Goal: Task Accomplishment & Management: Use online tool/utility

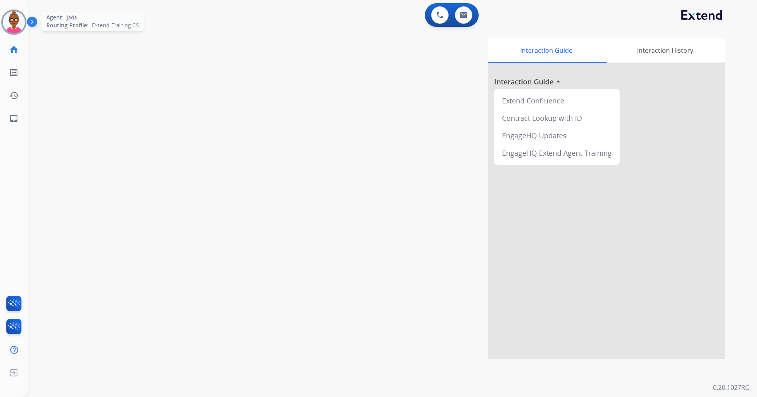
click at [15, 20] on img at bounding box center [14, 22] width 22 height 22
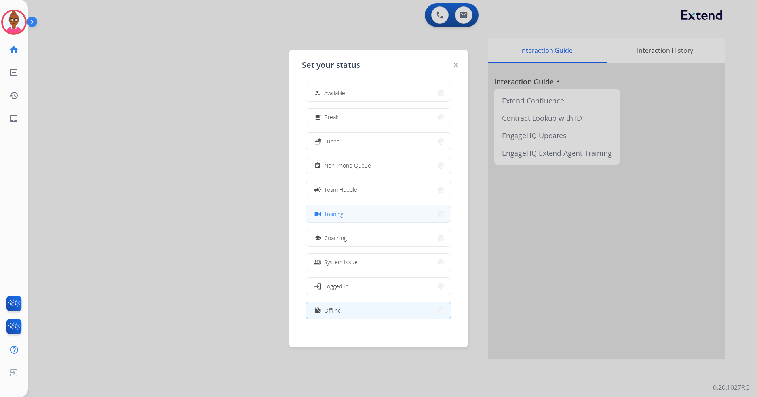
click at [365, 218] on button "menu_book Training" at bounding box center [378, 213] width 144 height 17
click at [365, 218] on div "Interaction Guide Interaction History Interaction Guide arrow_drop_up Extend Co…" at bounding box center [493, 198] width 463 height 321
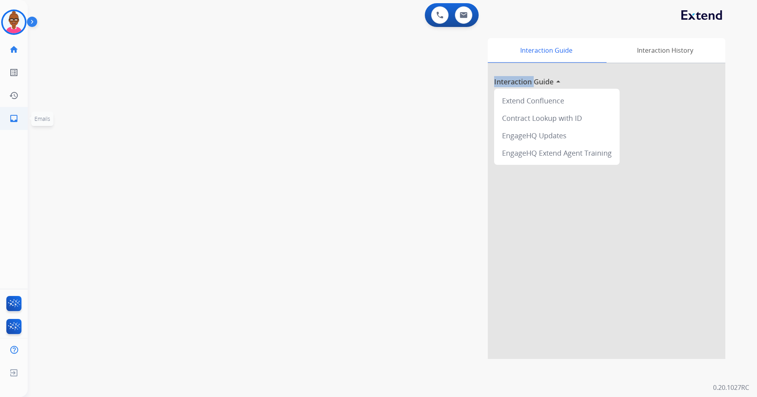
click at [18, 120] on mat-icon "inbox" at bounding box center [13, 118] width 9 height 9
select select "**********"
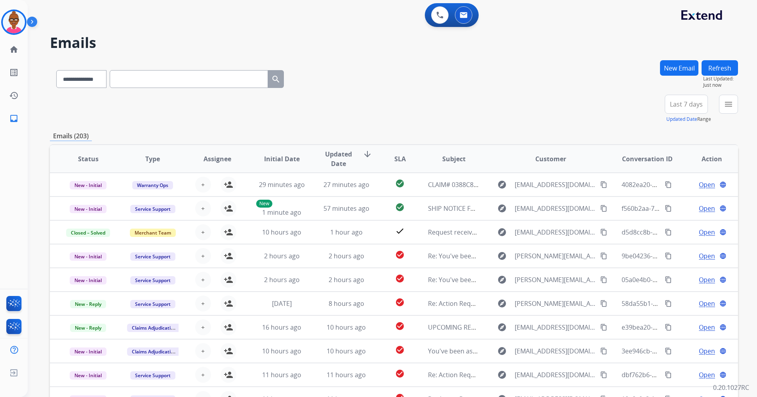
click at [692, 104] on span "Last 7 days" at bounding box center [686, 104] width 33 height 3
click at [680, 196] on div "Last 90 days" at bounding box center [684, 200] width 44 height 12
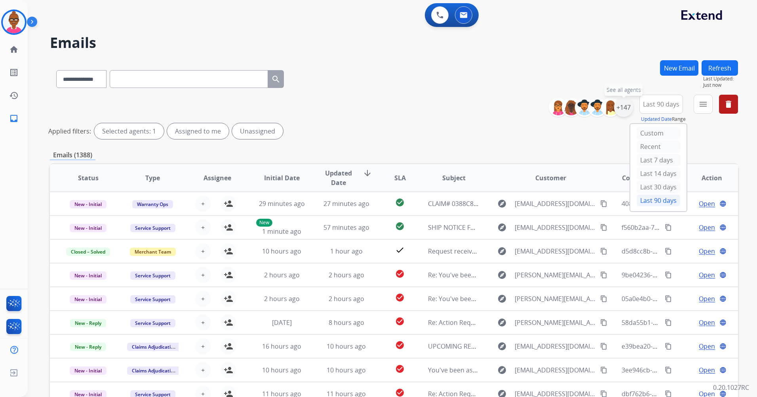
click at [623, 109] on div "+147" at bounding box center [623, 107] width 19 height 19
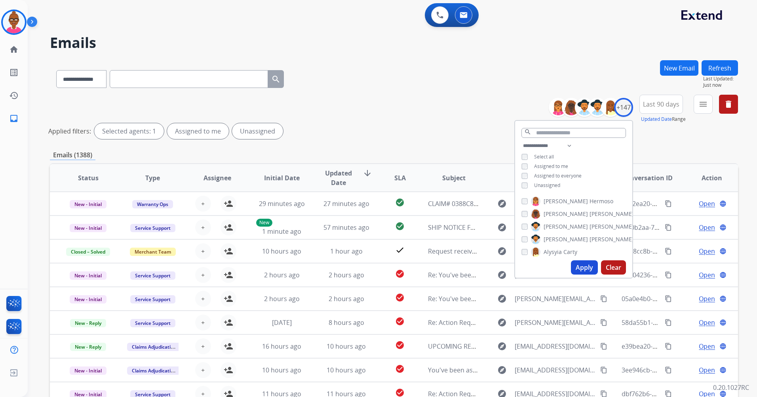
click at [529, 184] on div "Unassigned" at bounding box center [540, 185] width 39 height 6
click at [579, 262] on button "Apply" at bounding box center [584, 267] width 27 height 14
click at [581, 268] on button "Apply" at bounding box center [584, 267] width 27 height 14
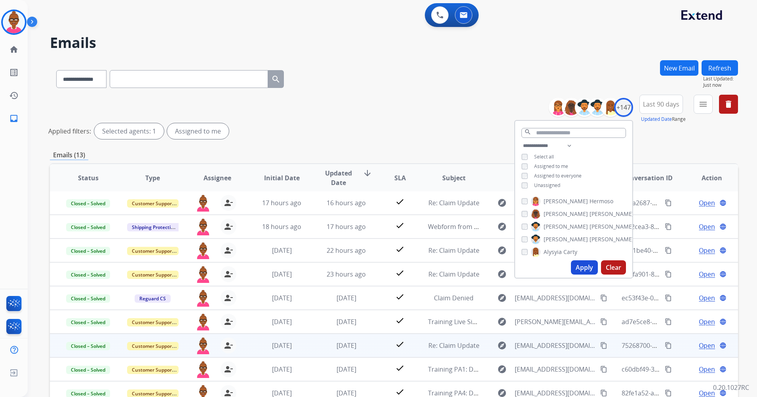
scroll to position [73, 0]
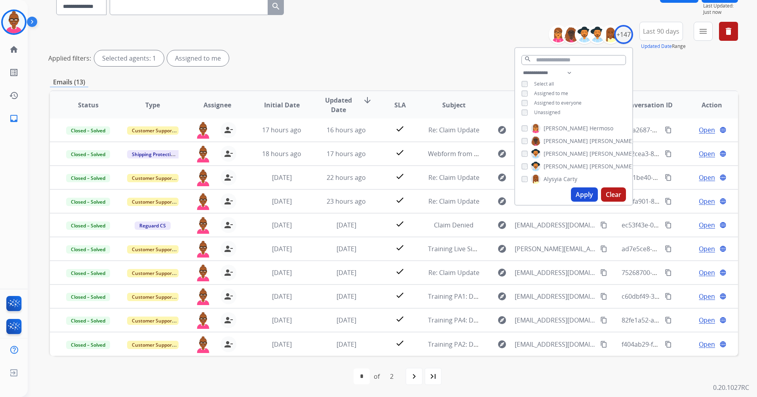
click at [394, 85] on div "Emails (13)" at bounding box center [394, 82] width 688 height 10
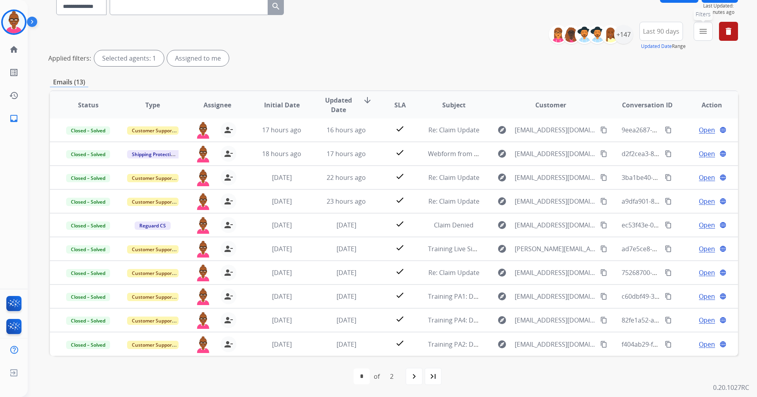
click at [697, 30] on button "menu Filters" at bounding box center [702, 31] width 19 height 19
click at [698, 32] on mat-icon "menu" at bounding box center [702, 31] width 9 height 9
click at [701, 30] on mat-icon "menu" at bounding box center [702, 31] width 9 height 9
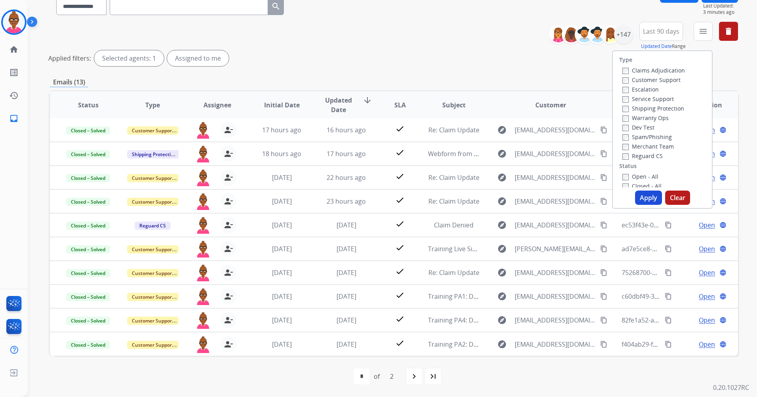
click at [623, 70] on label "Claims Adjudication" at bounding box center [653, 70] width 63 height 8
click at [625, 179] on label "Open - All" at bounding box center [640, 177] width 36 height 8
click at [642, 194] on button "Apply" at bounding box center [648, 197] width 27 height 14
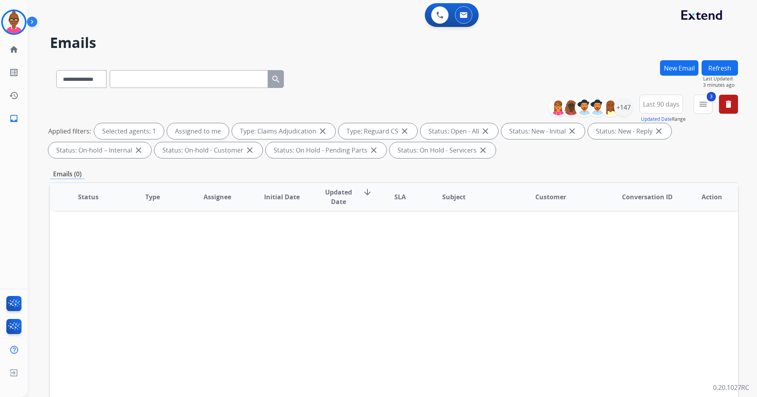
scroll to position [0, 0]
click at [695, 110] on button "3 menu Filters" at bounding box center [702, 104] width 19 height 19
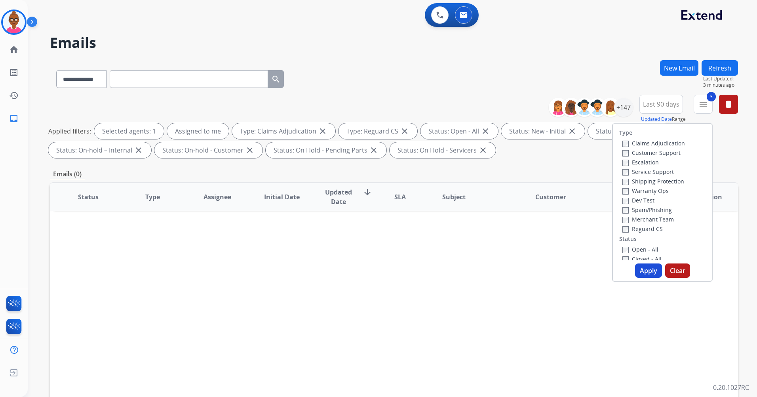
click at [624, 184] on label "Shipping Protection" at bounding box center [653, 181] width 62 height 8
drag, startPoint x: 642, startPoint y: 269, endPoint x: 646, endPoint y: 281, distance: 13.2
click at [644, 276] on button "Apply" at bounding box center [648, 270] width 27 height 14
click at [646, 279] on div "**********" at bounding box center [383, 226] width 710 height 397
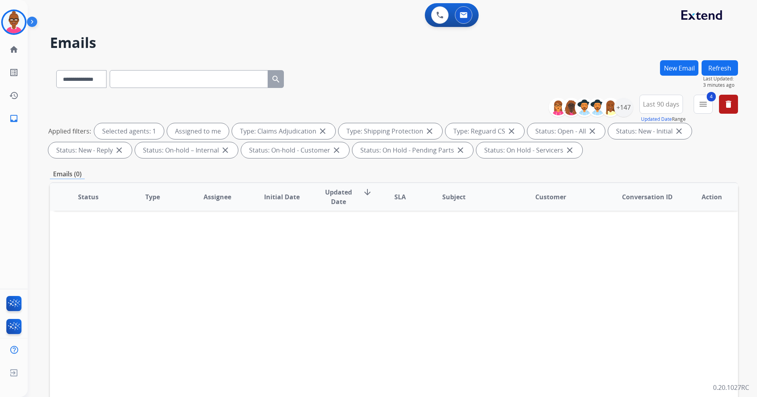
click at [662, 103] on span "Last 90 days" at bounding box center [661, 104] width 36 height 3
click at [624, 110] on div "+147" at bounding box center [623, 107] width 19 height 19
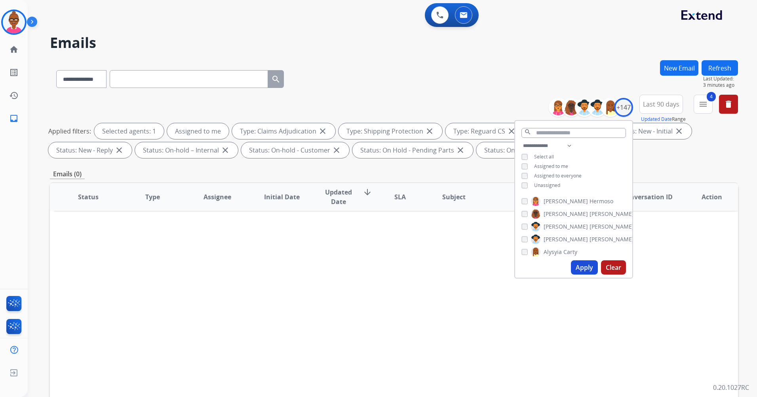
click at [519, 184] on div "**********" at bounding box center [573, 166] width 117 height 51
click at [587, 271] on button "Apply" at bounding box center [584, 267] width 27 height 14
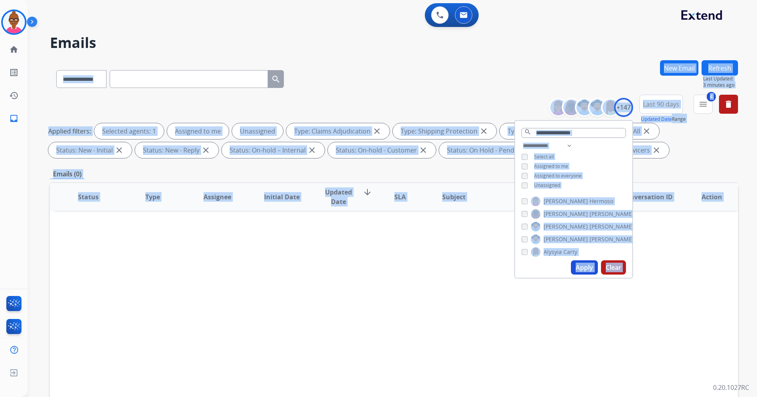
click at [587, 271] on div "**********" at bounding box center [383, 226] width 710 height 397
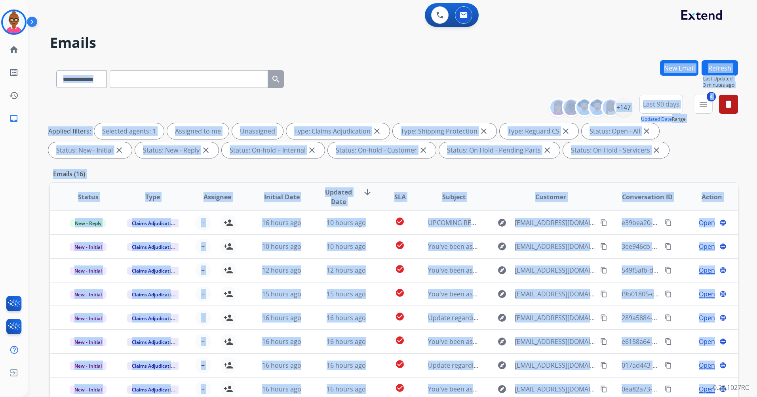
click at [371, 80] on div "**********" at bounding box center [394, 77] width 688 height 34
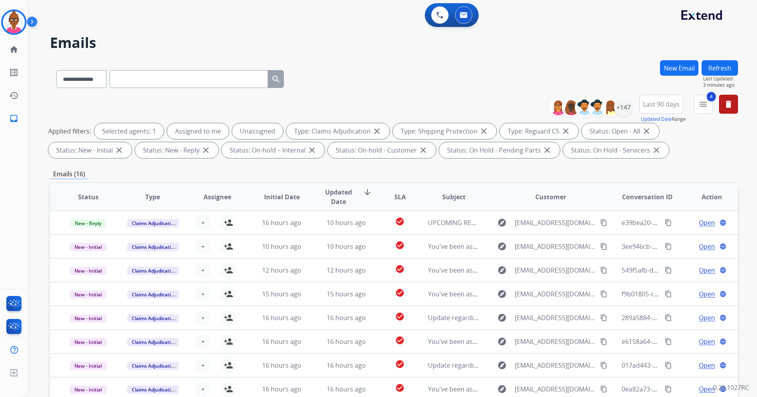
click at [362, 198] on span "Updated Date arrow_downward" at bounding box center [346, 196] width 51 height 19
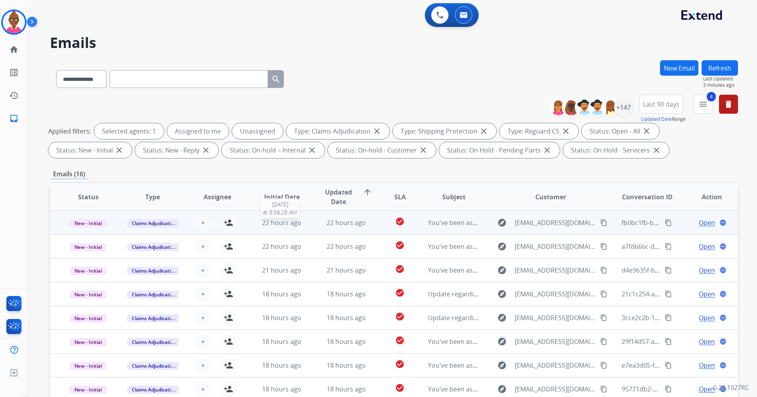
click at [262, 223] on span "22 hours ago" at bounding box center [281, 222] width 39 height 9
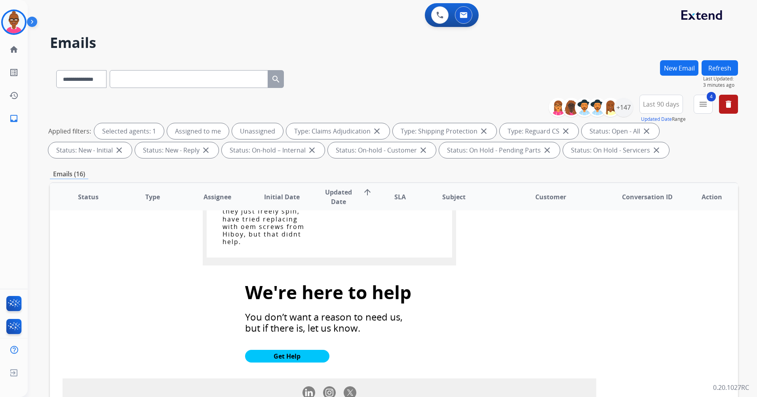
scroll to position [594, 0]
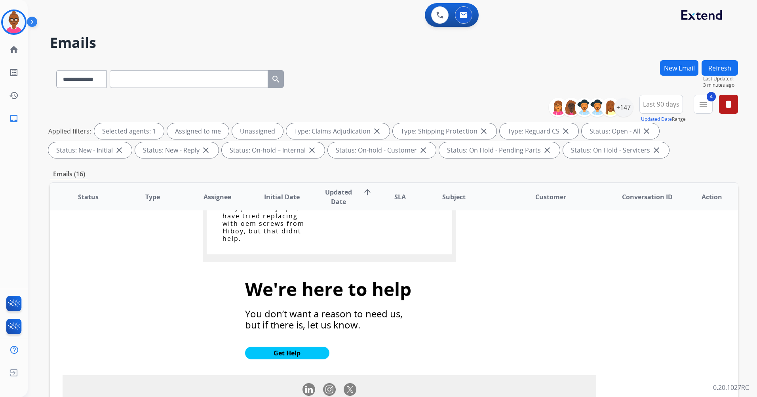
click at [164, 200] on th "Type" at bounding box center [146, 197] width 65 height 28
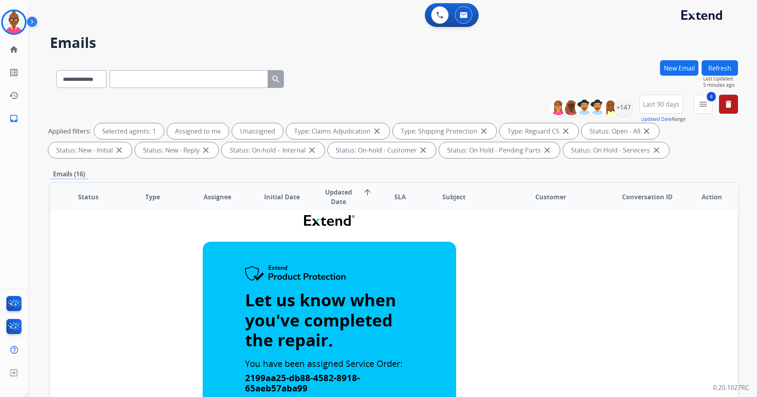
scroll to position [0, 0]
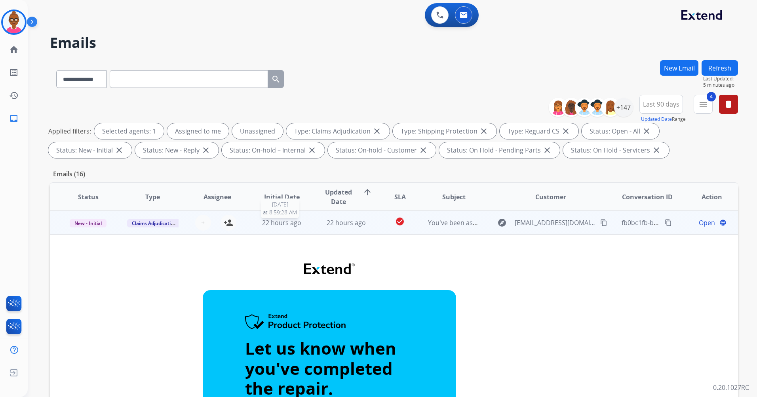
click at [264, 221] on span "22 hours ago" at bounding box center [281, 222] width 39 height 9
